Goal: Task Accomplishment & Management: Use online tool/utility

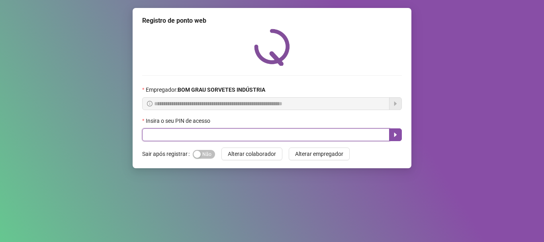
click at [213, 137] on input "text" at bounding box center [265, 134] width 247 height 13
type input "*****"
click at [397, 131] on button "button" at bounding box center [395, 134] width 13 height 13
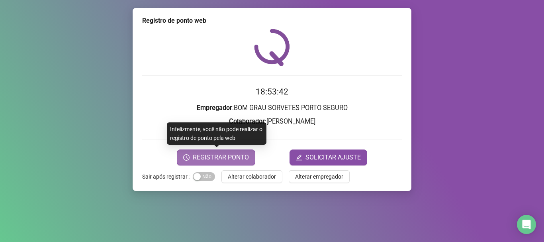
click at [222, 157] on span "REGISTRAR PONTO" at bounding box center [221, 158] width 56 height 10
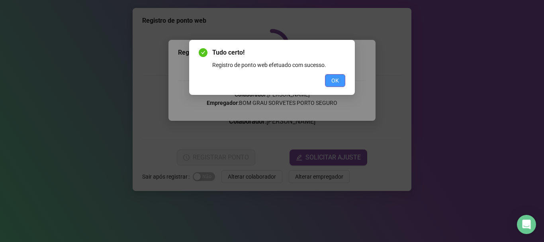
click at [343, 78] on button "OK" at bounding box center [335, 80] width 20 height 13
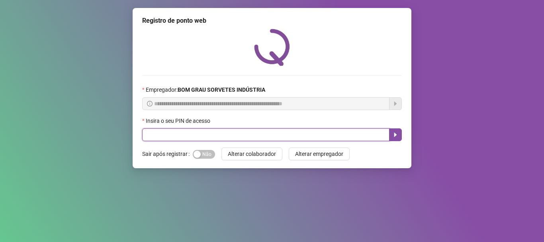
click at [226, 136] on input "text" at bounding box center [265, 134] width 247 height 13
type input "*****"
click at [398, 131] on icon "caret-right" at bounding box center [395, 134] width 6 height 6
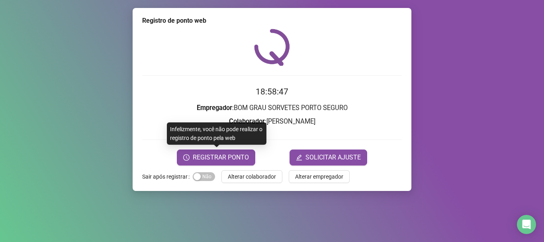
click at [237, 148] on form "18:58:47 Empregador : BOM GRAU SORVETES PORTO SEGURO Colaborador : KAMILLY VITÓ…" at bounding box center [272, 125] width 260 height 80
click at [238, 155] on span "REGISTRAR PONTO" at bounding box center [221, 158] width 56 height 10
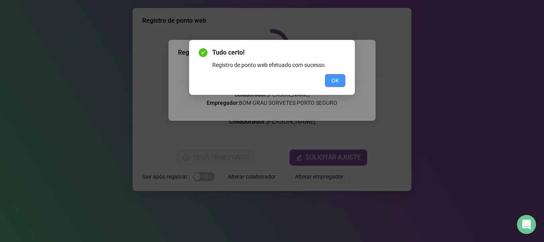
click at [338, 86] on button "OK" at bounding box center [335, 80] width 20 height 13
